Goal: Task Accomplishment & Management: Use online tool/utility

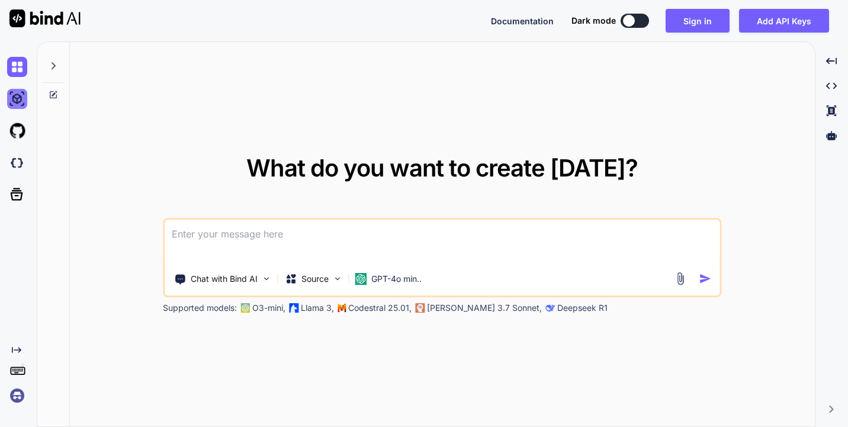
click at [17, 99] on img at bounding box center [17, 99] width 20 height 20
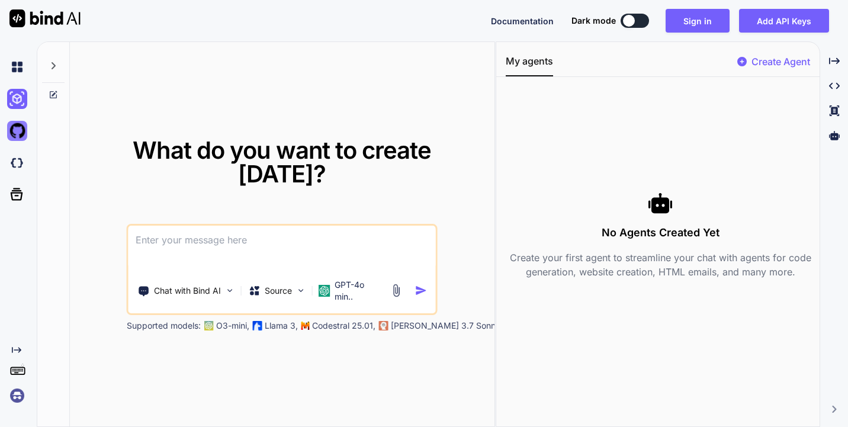
click at [19, 126] on img at bounding box center [17, 131] width 20 height 20
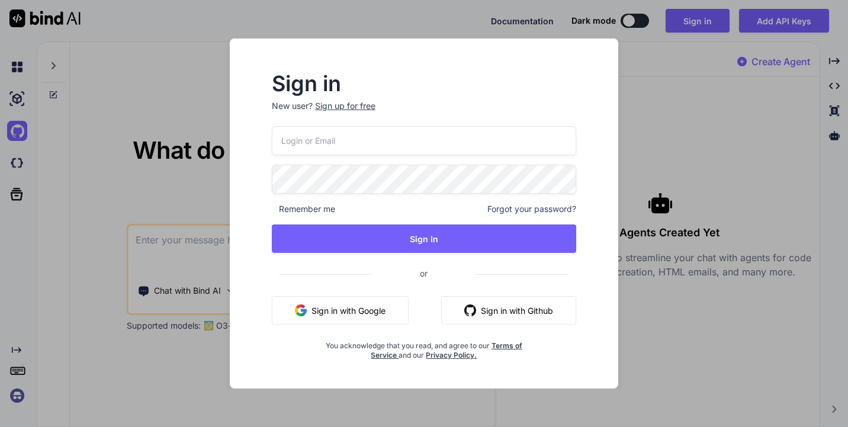
click at [147, 304] on div "Sign in New user? Sign up for free Remember me Forgot your password? Sign In or…" at bounding box center [424, 213] width 848 height 427
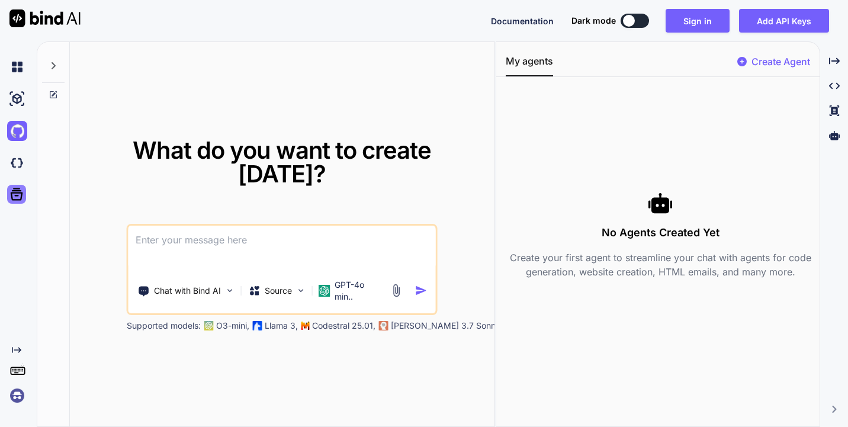
click at [9, 194] on icon at bounding box center [16, 194] width 17 height 17
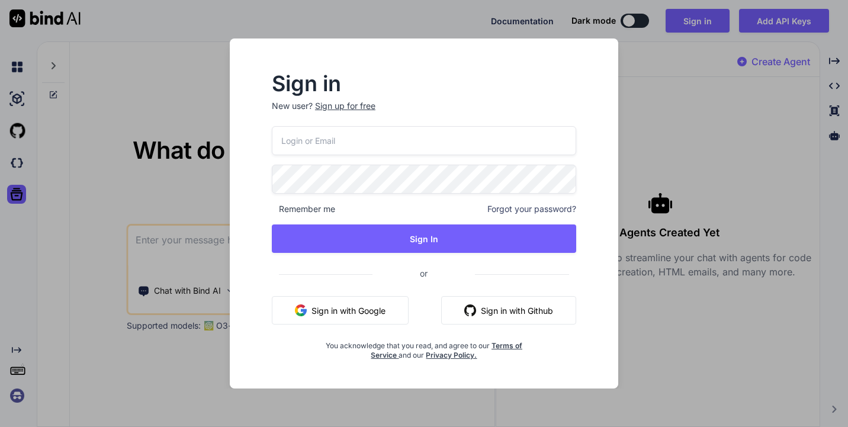
click at [33, 311] on div "Sign in New user? Sign up for free Remember me Forgot your password? Sign In or…" at bounding box center [424, 213] width 848 height 427
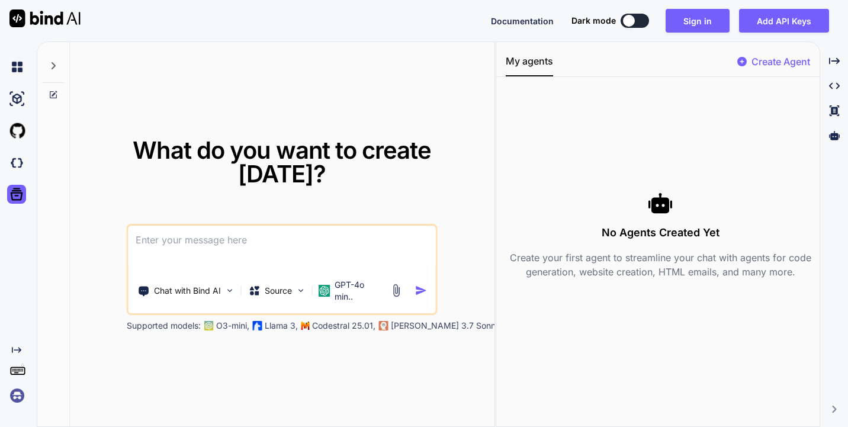
click at [50, 18] on img at bounding box center [44, 18] width 71 height 18
click at [749, 62] on div "Create Agent" at bounding box center [773, 64] width 73 height 21
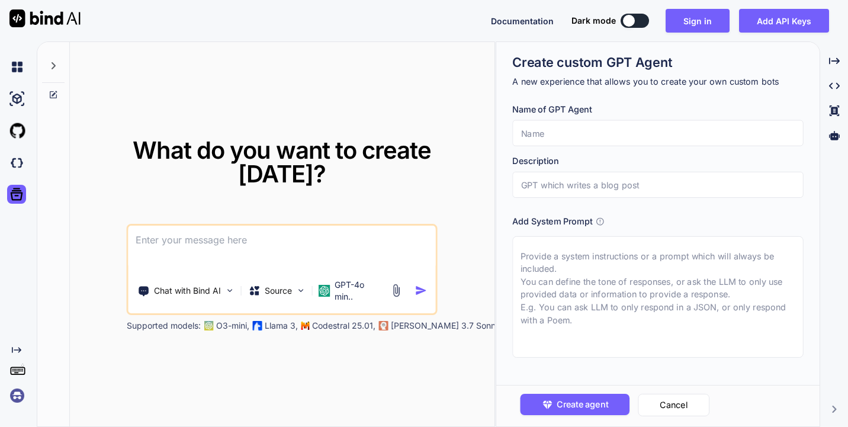
click at [367, 340] on div "What do you want to create [DATE]? Chat with Bind AI Source GPT-4o min.. Suppor…" at bounding box center [282, 234] width 424 height 385
click at [348, 279] on p "GPT-4o min.." at bounding box center [360, 291] width 50 height 24
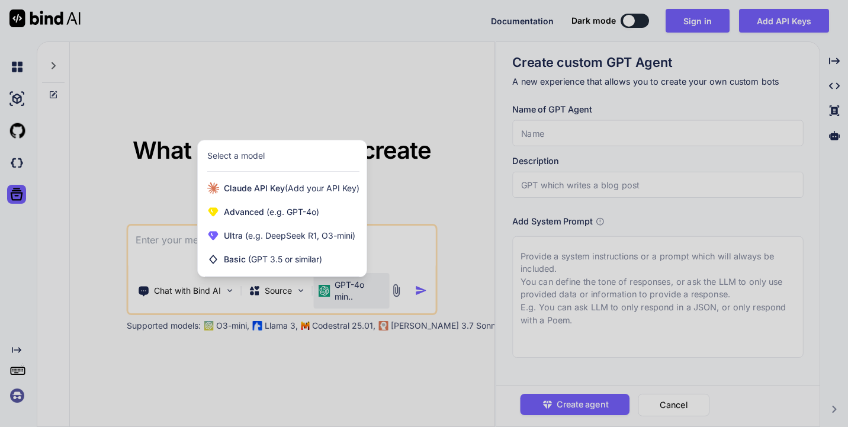
click at [348, 275] on div "[PERSON_NAME] API Key (Add your API Key) Advanced (e.g. GPT-4o) Ultra (e.g. Dee…" at bounding box center [282, 226] width 169 height 100
click at [218, 389] on div at bounding box center [424, 213] width 848 height 427
type textarea "x"
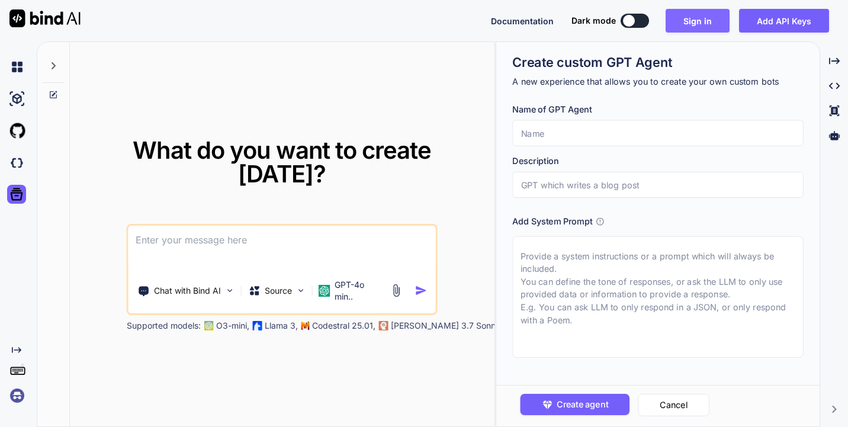
click at [703, 22] on button "Sign in" at bounding box center [697, 21] width 64 height 24
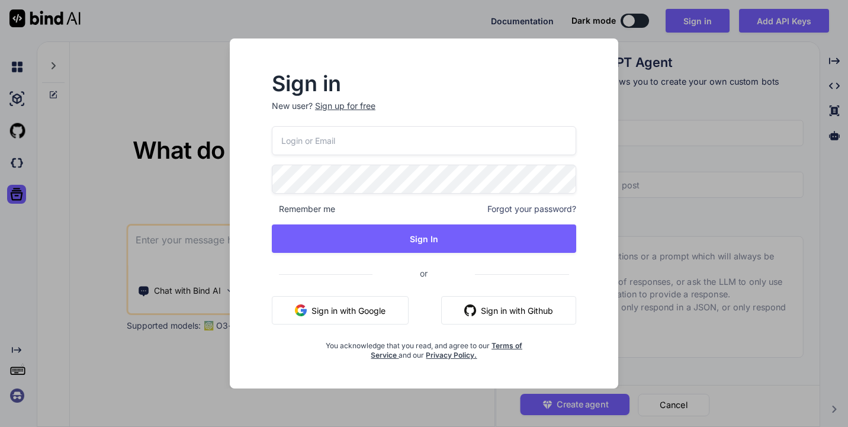
click at [692, 99] on div "Sign in New user? Sign up for free Remember me Forgot your password? Sign In or…" at bounding box center [424, 213] width 848 height 427
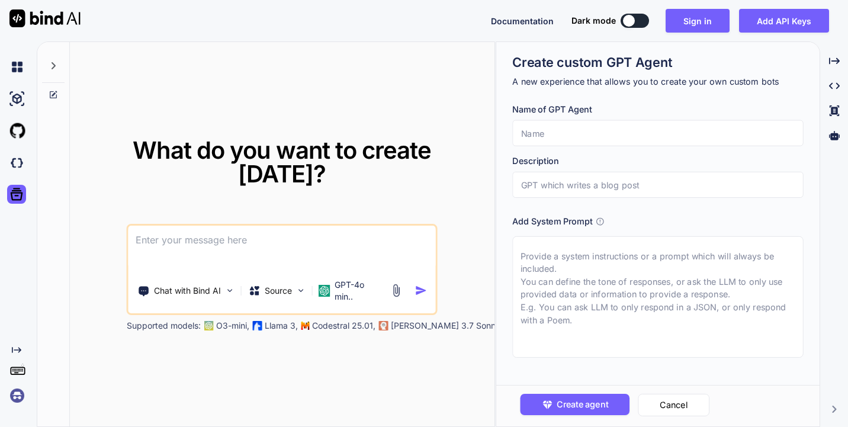
click at [534, 21] on span "Documentation" at bounding box center [522, 21] width 63 height 10
